Goal: Information Seeking & Learning: Learn about a topic

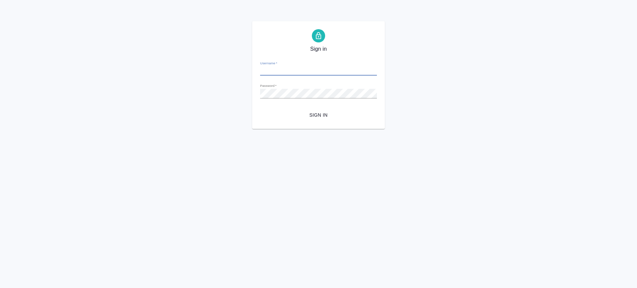
type input "[PERSON_NAME][EMAIL_ADDRESS][DOMAIN_NAME]"
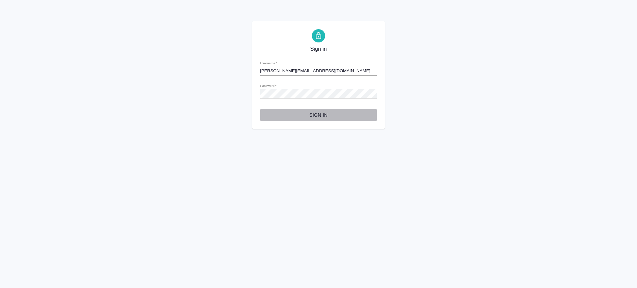
click at [318, 110] on button "Sign in" at bounding box center [318, 115] width 117 height 12
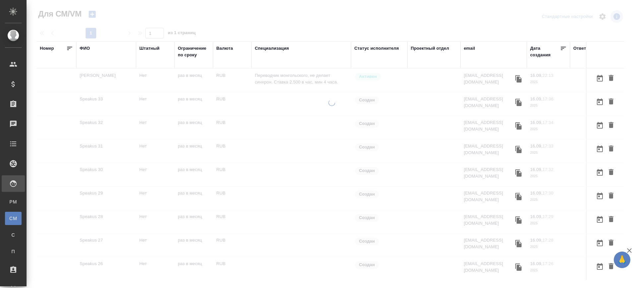
click at [87, 48] on div "ФИО" at bounding box center [85, 48] width 10 height 7
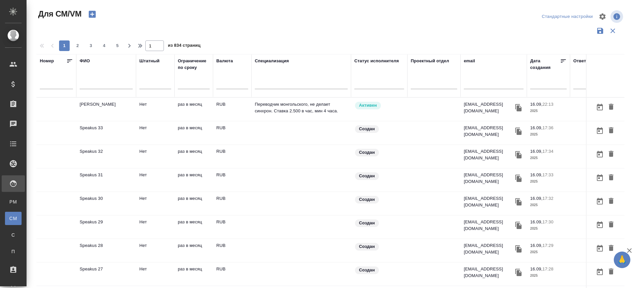
click at [95, 85] on input "text" at bounding box center [106, 85] width 53 height 8
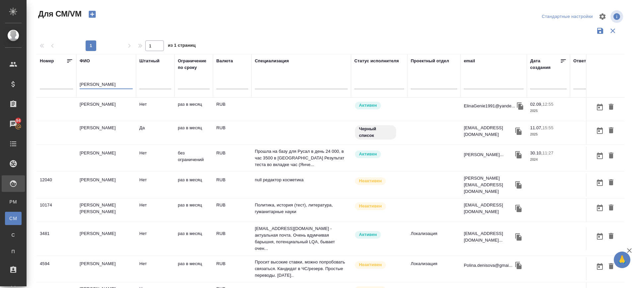
type input "[PERSON_NAME]"
click at [102, 231] on td "[PERSON_NAME]" at bounding box center [106, 238] width 60 height 23
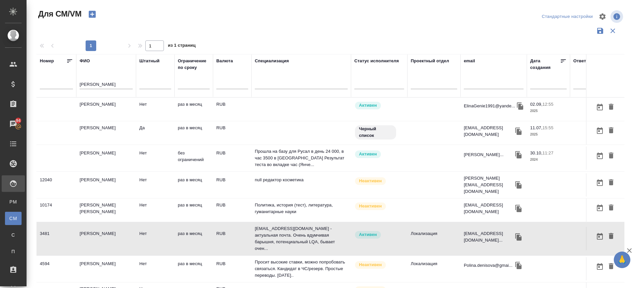
click at [102, 231] on td "[PERSON_NAME]" at bounding box center [106, 238] width 60 height 23
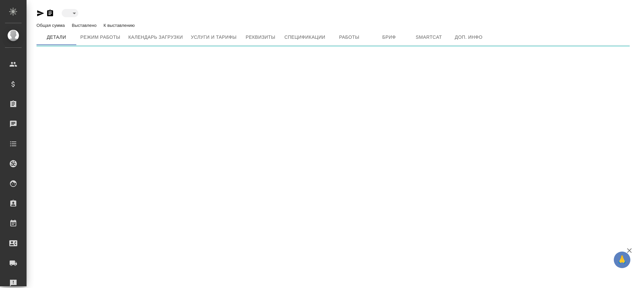
type input "active"
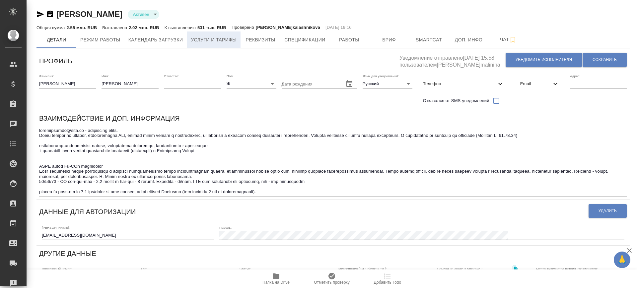
click at [218, 39] on span "Услуги и тарифы" at bounding box center [214, 40] width 46 height 8
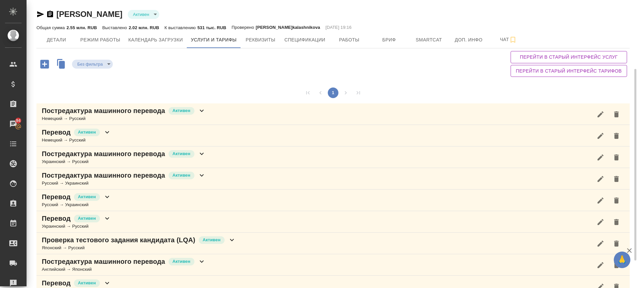
scroll to position [124, 0]
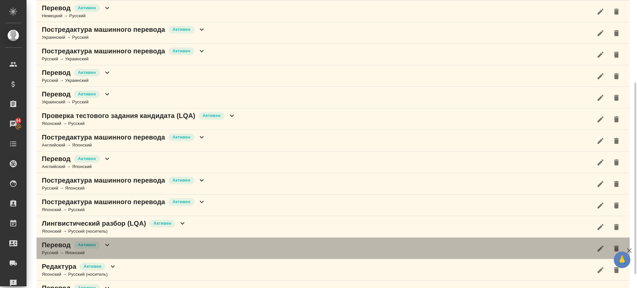
click at [143, 243] on div "Перевод Активен Русский → Японский" at bounding box center [332, 249] width 593 height 22
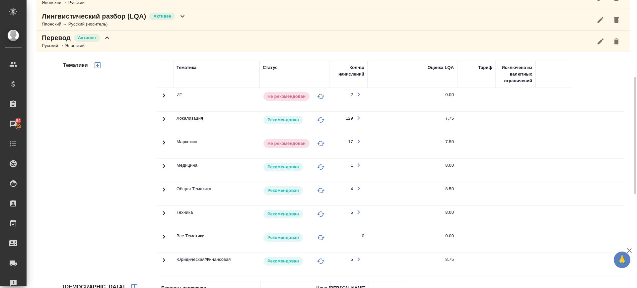
scroll to position [249, 0]
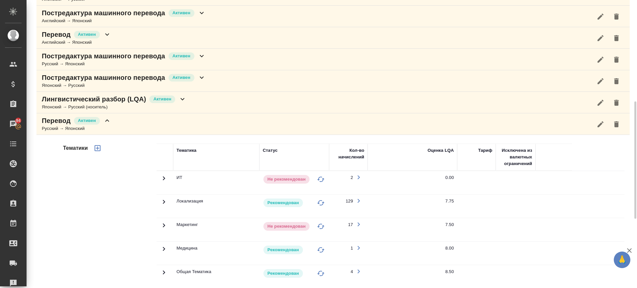
click at [157, 131] on div "Перевод Активен Русский → Японский" at bounding box center [332, 124] width 593 height 22
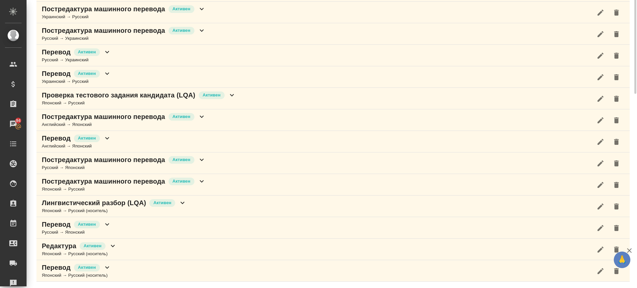
scroll to position [83, 0]
